Goal: Task Accomplishment & Management: Manage account settings

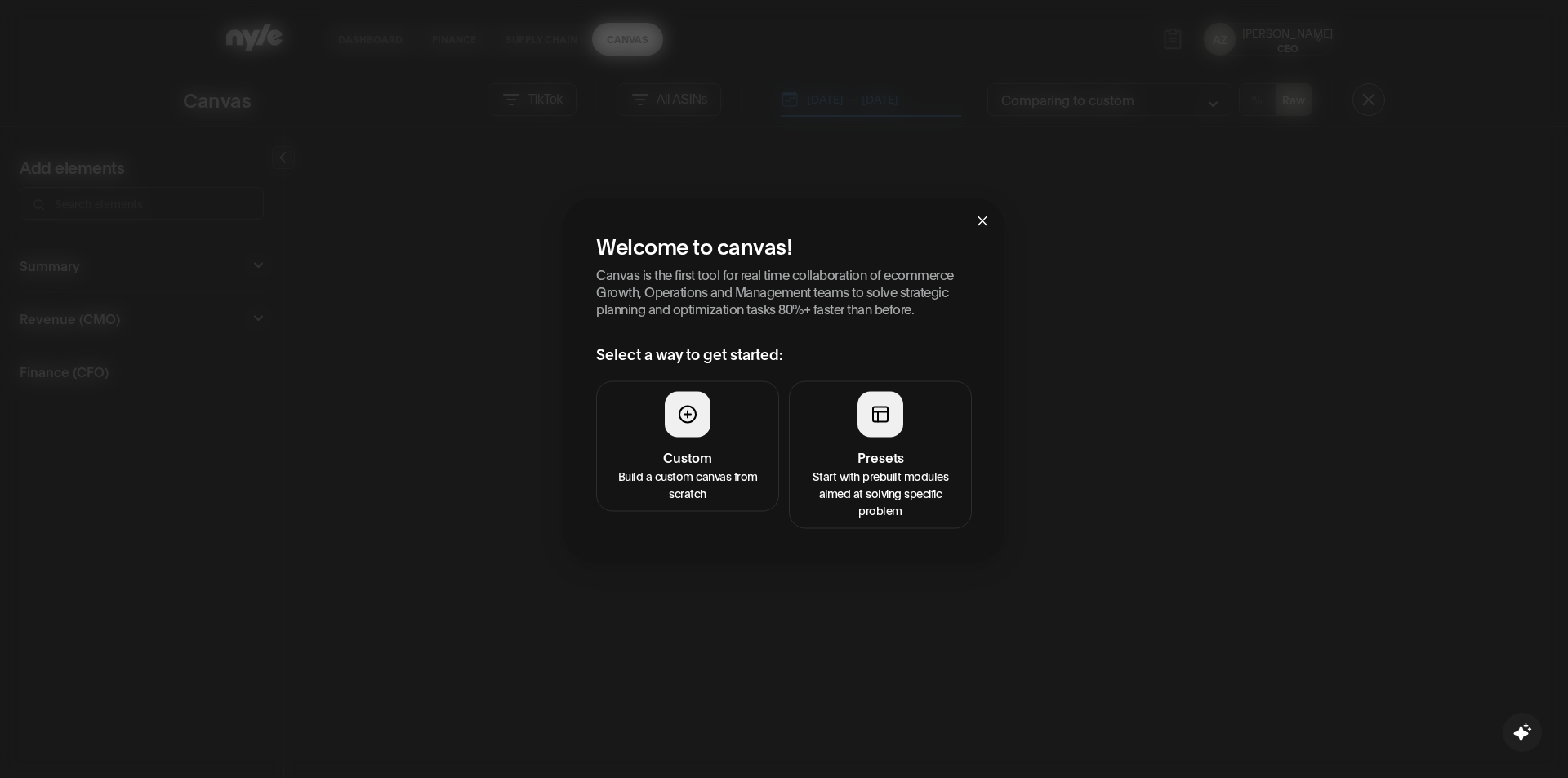
click at [1306, 40] on div "Welcome to canvas! Canvas is the first tool for real time collaboration of ecom…" at bounding box center [784, 389] width 1568 height 778
click at [1320, 40] on div "Welcome to canvas! Canvas is the first tool for real time collaboration of ecom…" at bounding box center [784, 389] width 1568 height 778
click at [989, 218] on span "Close" at bounding box center [982, 220] width 44 height 44
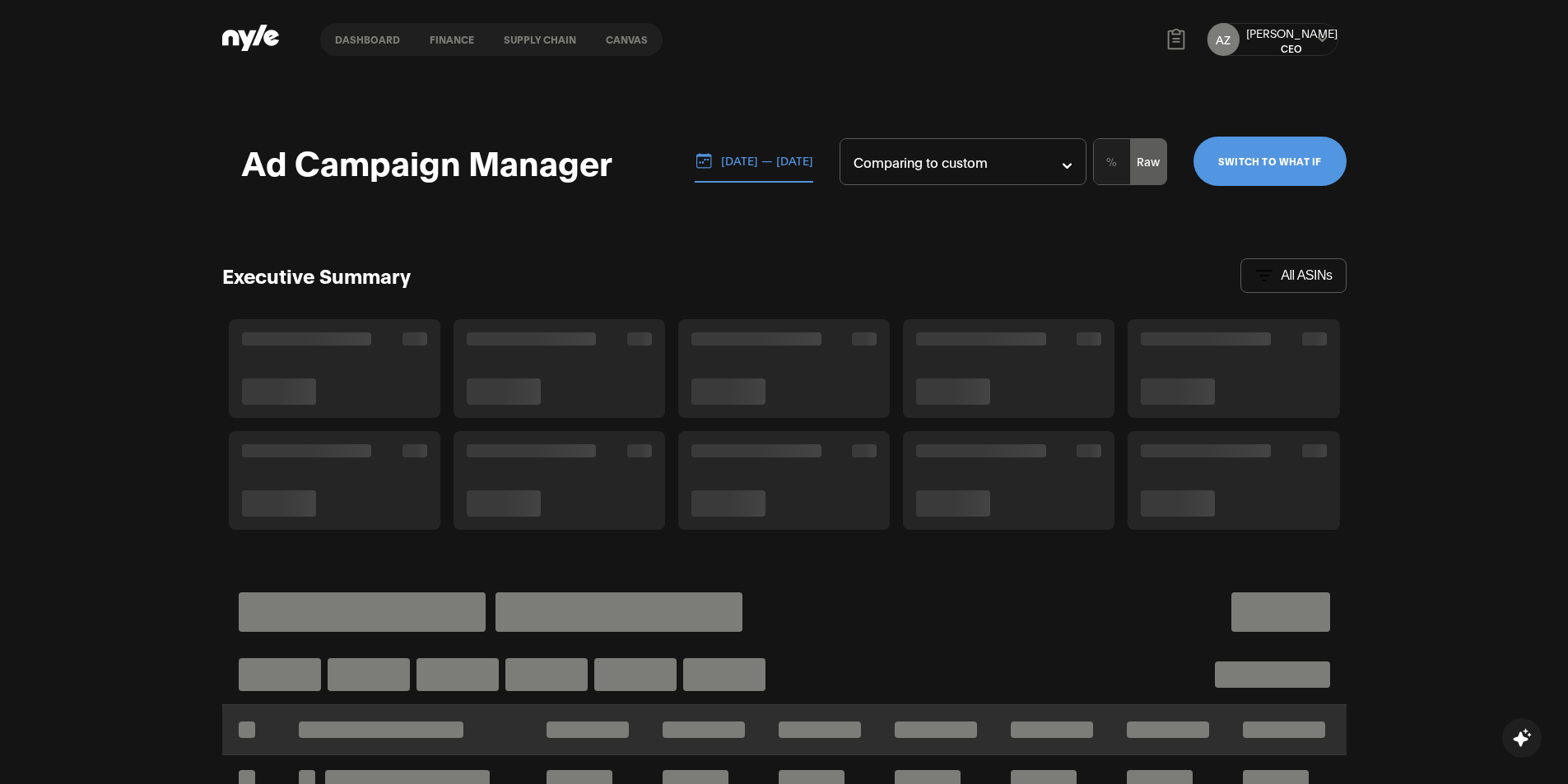
click at [1325, 40] on icon at bounding box center [1322, 39] width 9 height 6
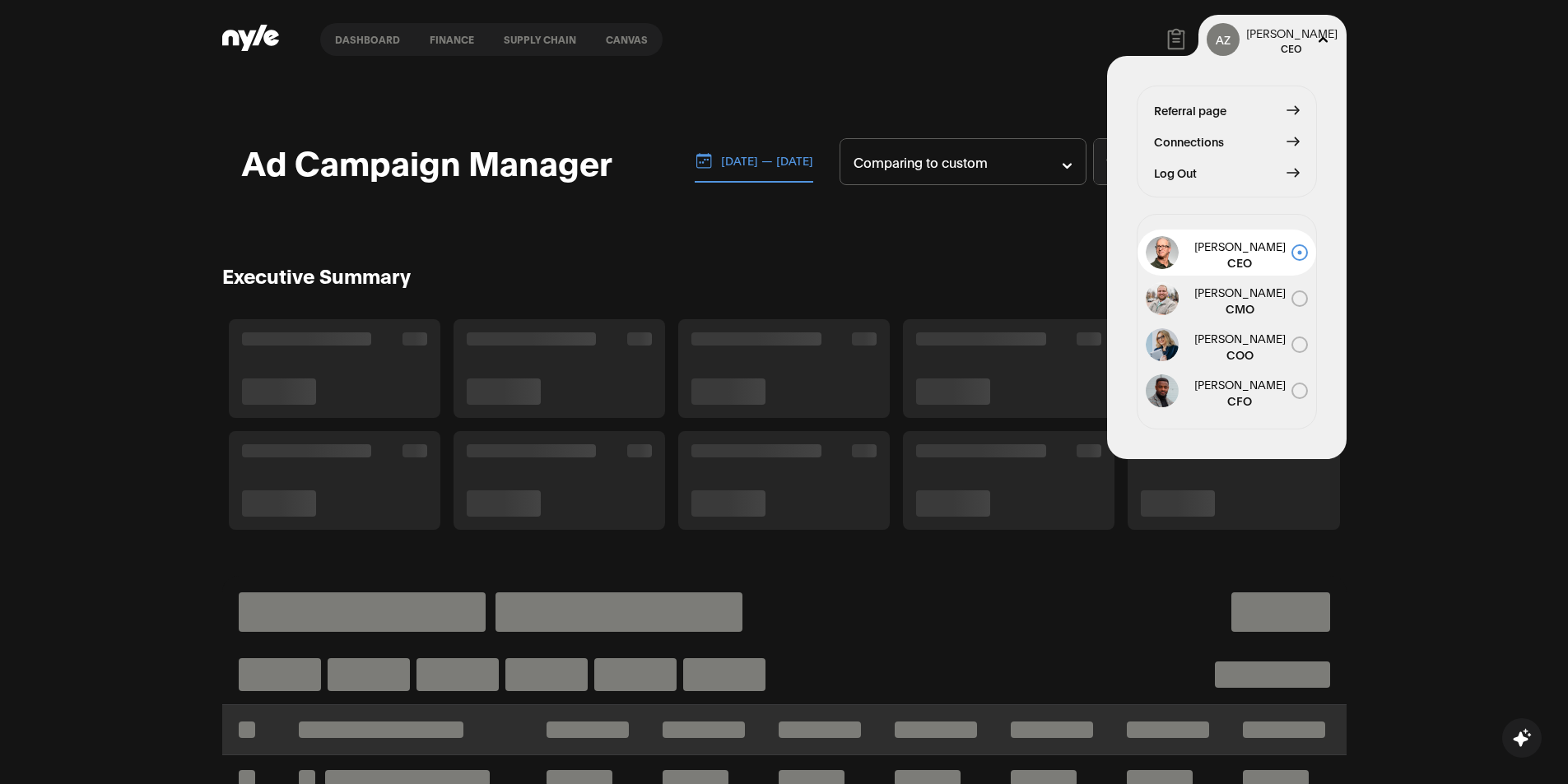
click at [1182, 177] on span "Log Out" at bounding box center [1175, 172] width 43 height 18
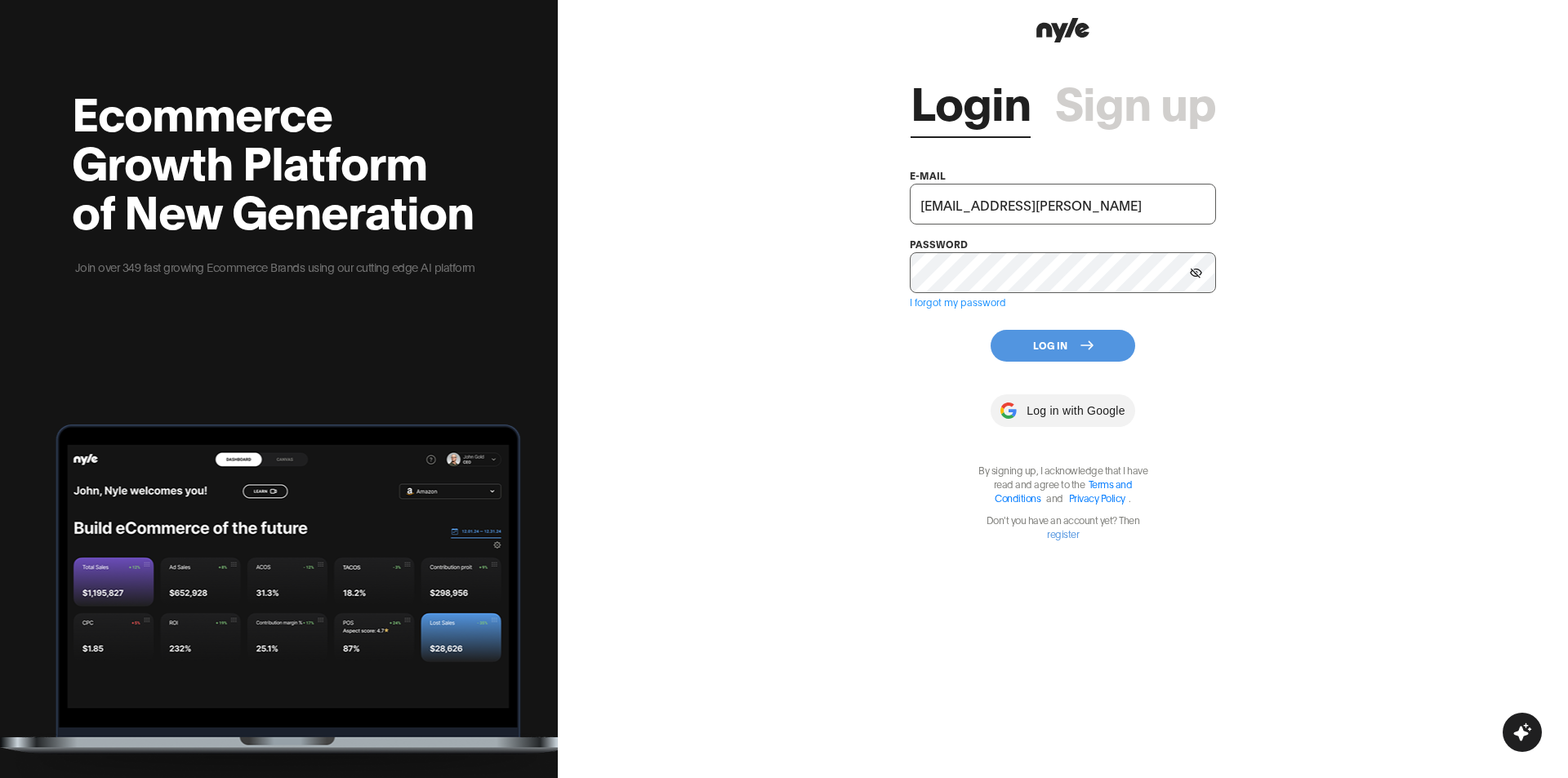
click at [1078, 349] on button "Log In" at bounding box center [1062, 346] width 145 height 32
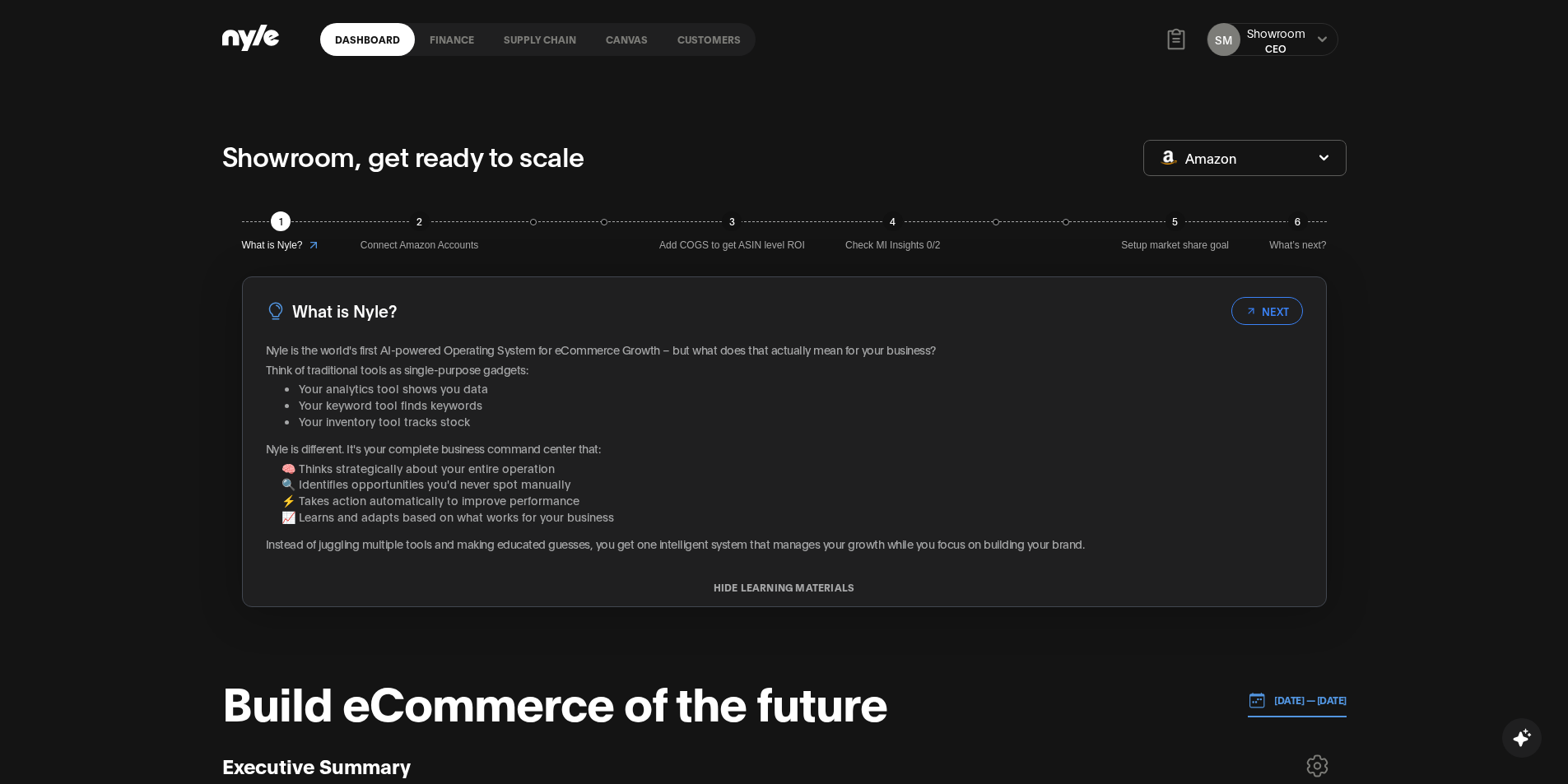
click at [701, 41] on link "Customers" at bounding box center [708, 39] width 93 height 33
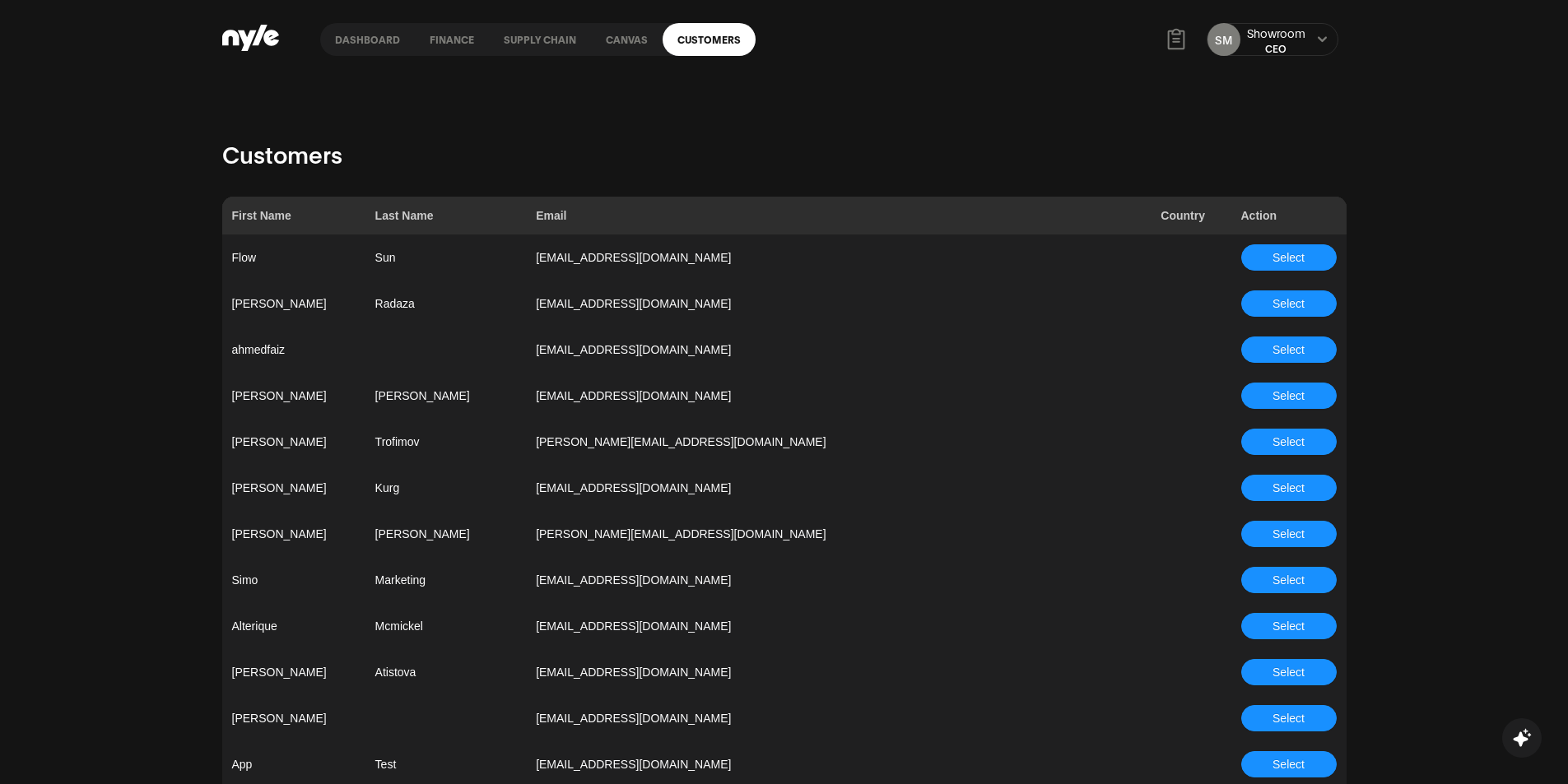
click at [1328, 39] on button at bounding box center [1322, 40] width 13 height 13
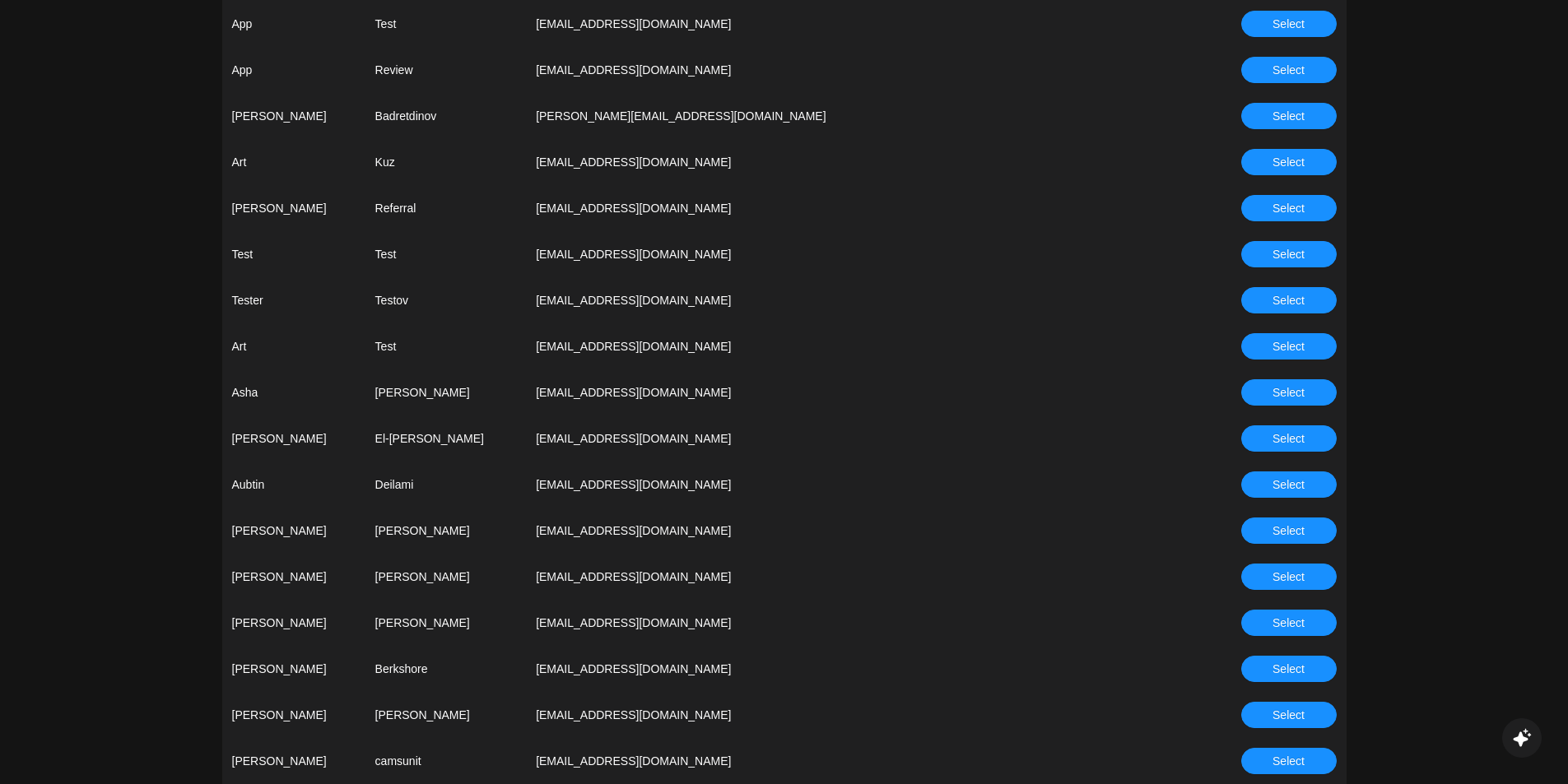
scroll to position [1070, 0]
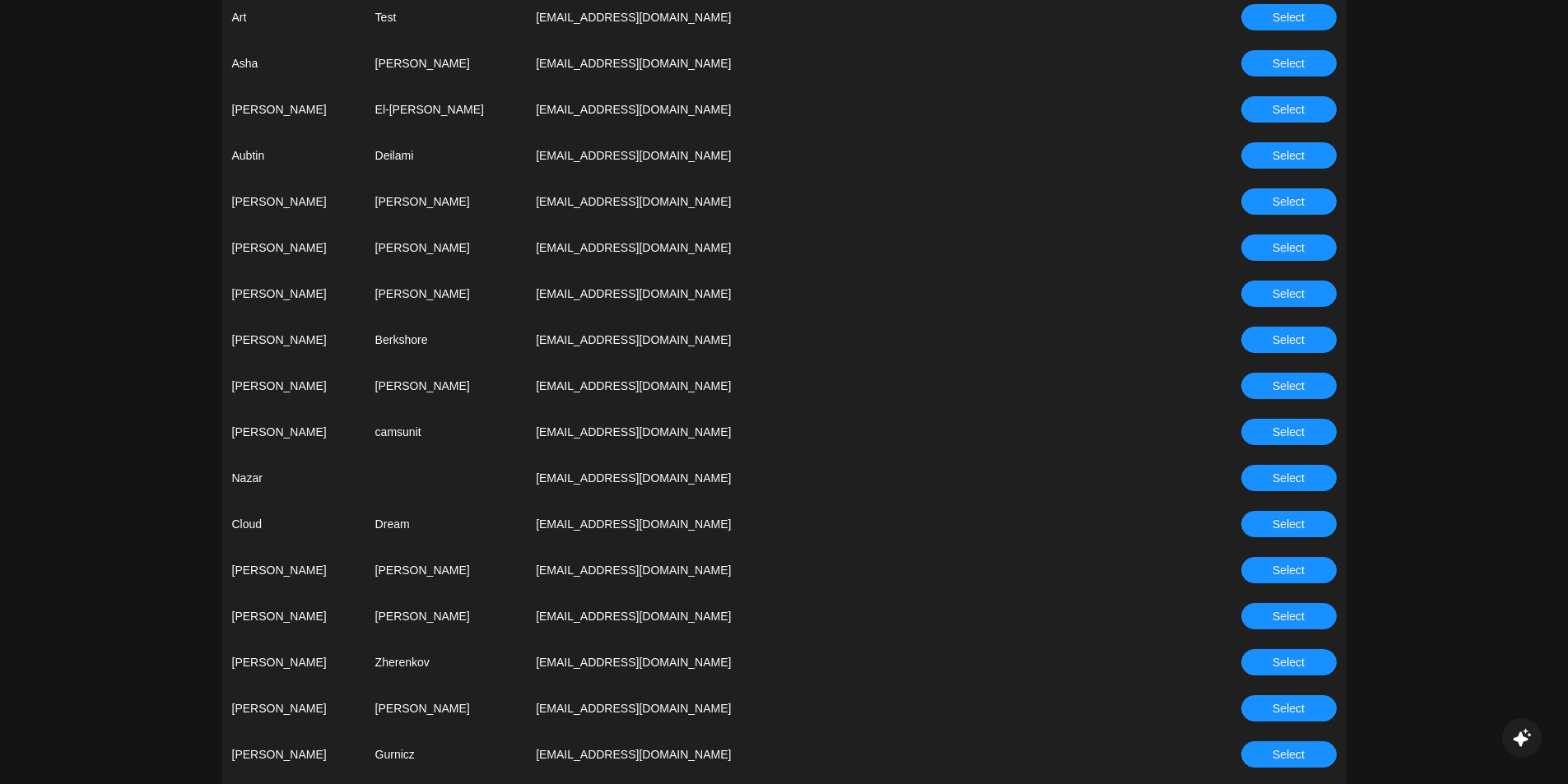
click at [1263, 667] on button "Select" at bounding box center [1288, 663] width 96 height 26
